Goal: Find specific page/section: Find specific page/section

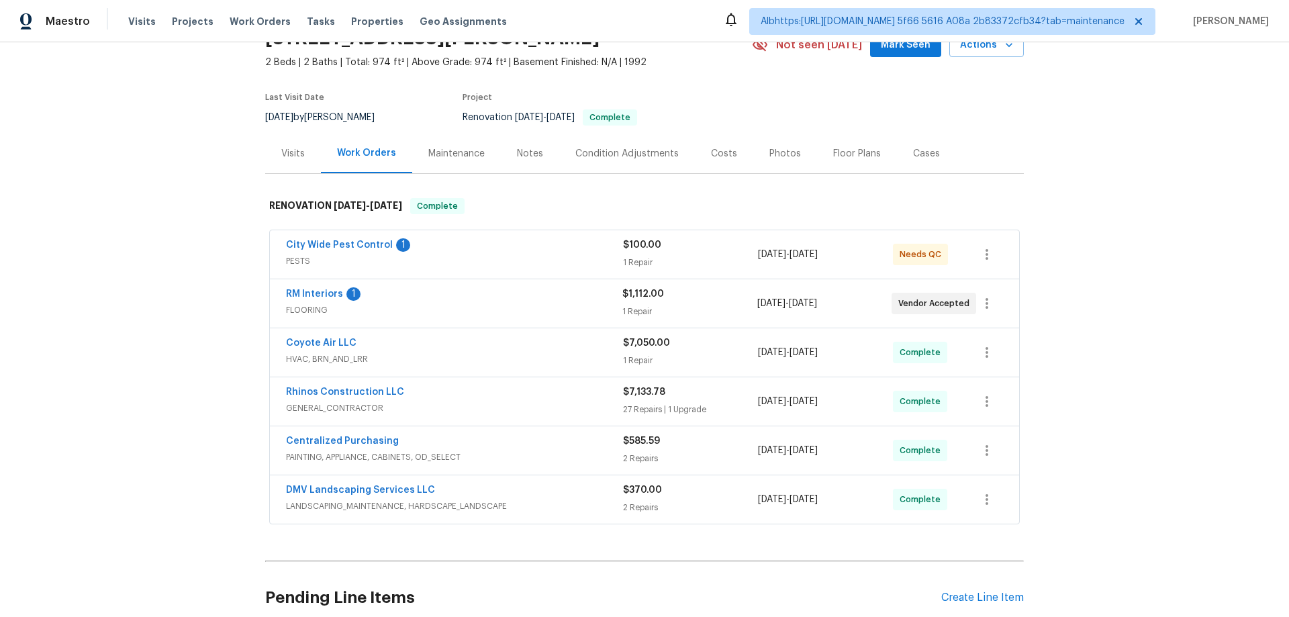
scroll to position [197, 0]
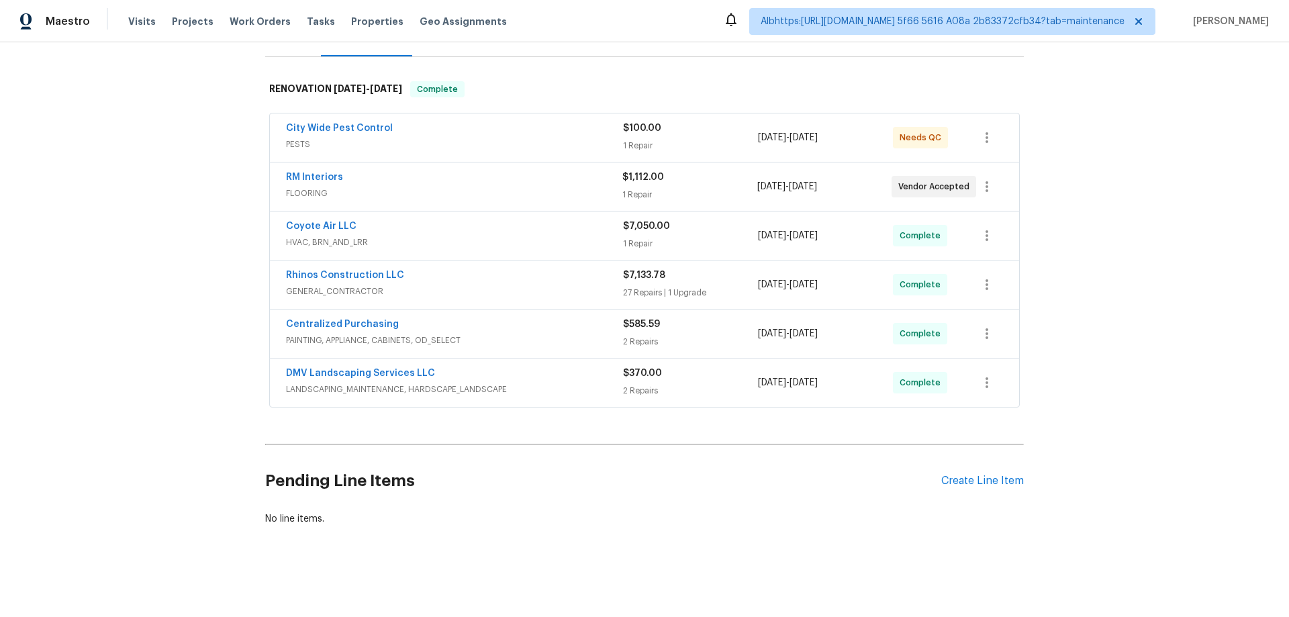
click at [199, 306] on div "Back to all projects [STREET_ADDRESS] 2 Beds | 2 Baths | Total: 974 ft² | Above…" at bounding box center [644, 329] width 1289 height 575
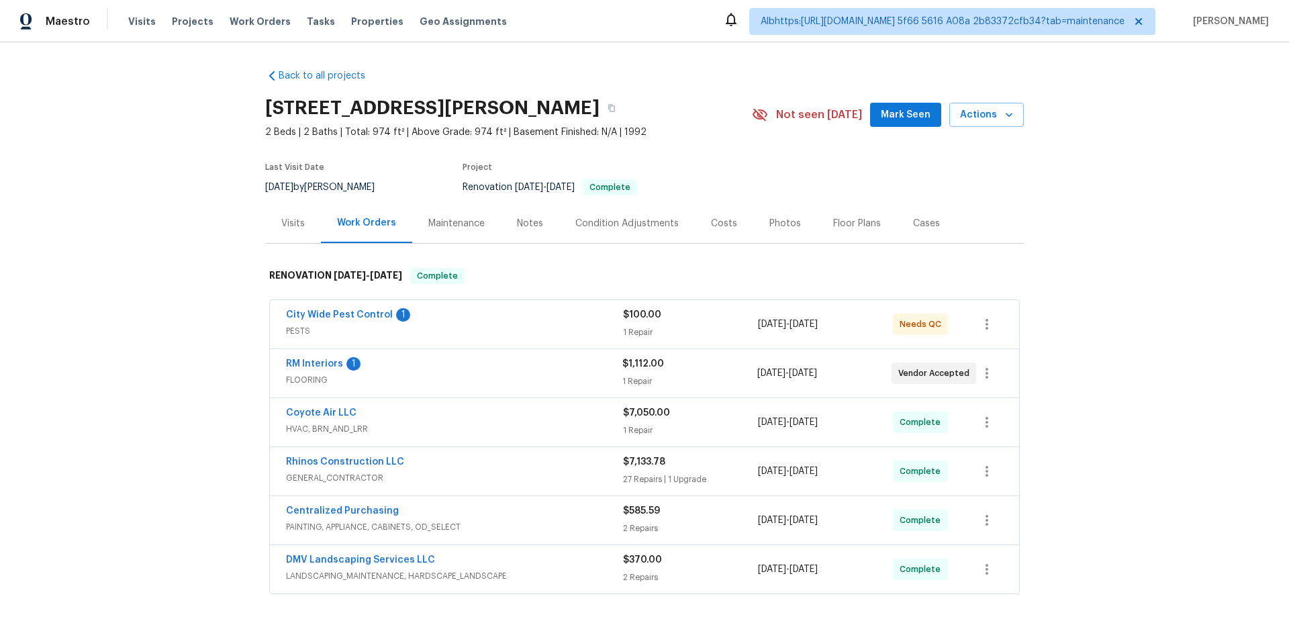
click at [282, 221] on div "Visits" at bounding box center [292, 223] width 23 height 13
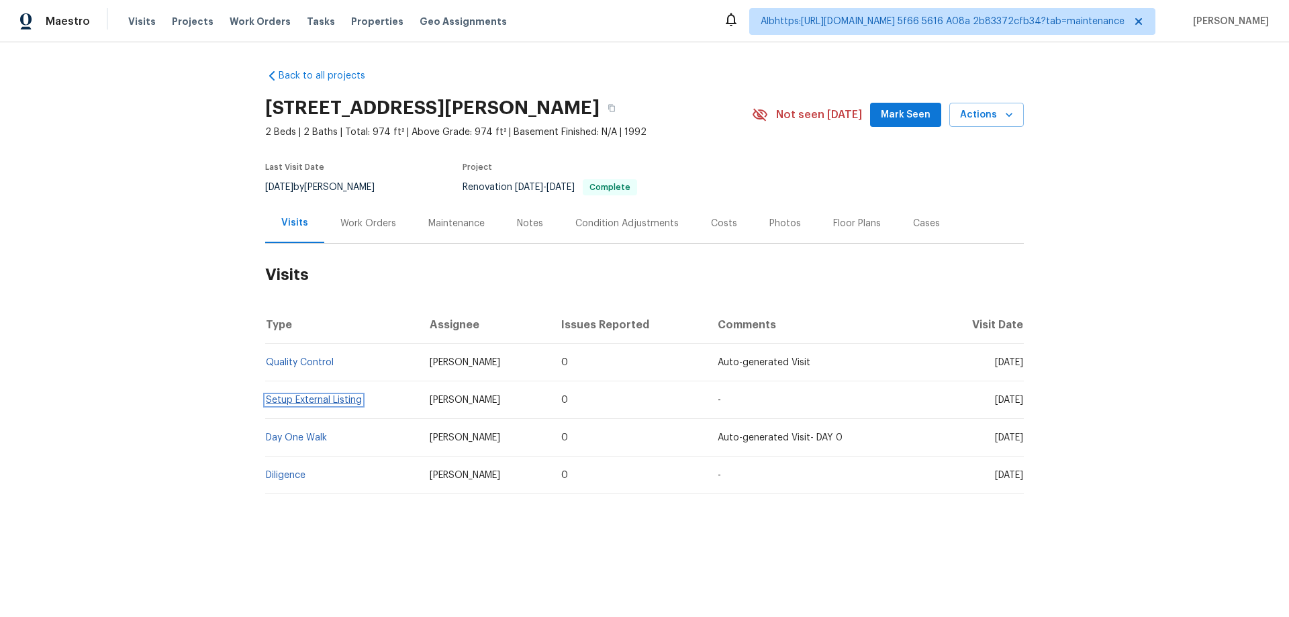
click at [330, 403] on link "Setup External Listing" at bounding box center [314, 399] width 96 height 9
click at [377, 244] on h2 "Visits" at bounding box center [644, 275] width 758 height 62
click at [359, 220] on div "Work Orders" at bounding box center [368, 223] width 56 height 13
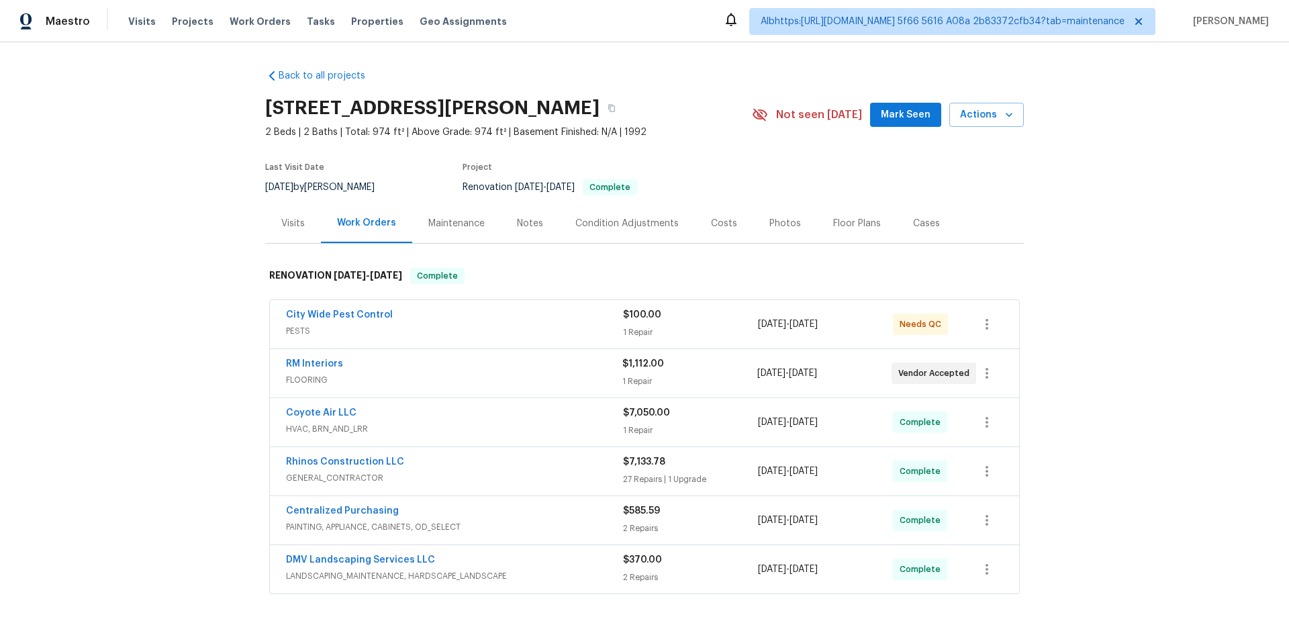
click at [213, 360] on div "Back to all projects [STREET_ADDRESS] 2 Beds | 2 Baths | Total: 974 ft² | Above…" at bounding box center [644, 329] width 1289 height 575
